Goal: Task Accomplishment & Management: Use online tool/utility

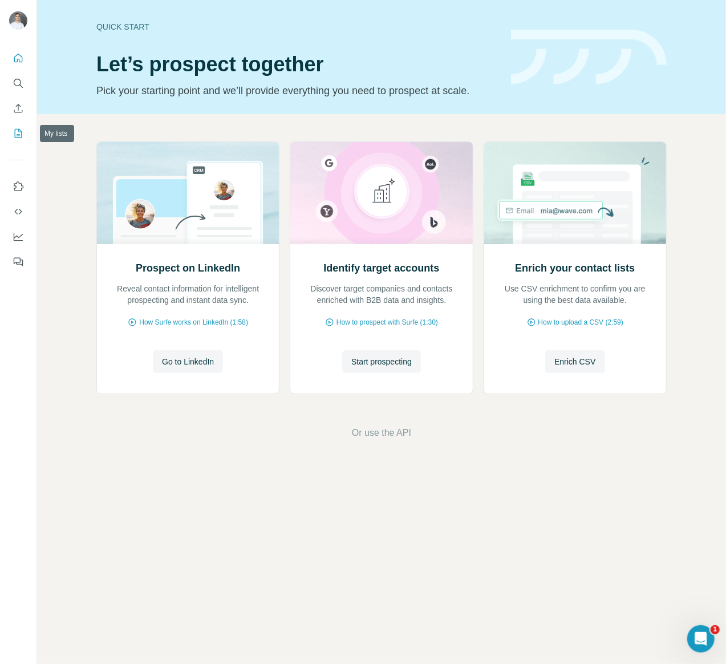
click at [22, 136] on icon "My lists" at bounding box center [18, 133] width 11 height 11
